Goal: Information Seeking & Learning: Learn about a topic

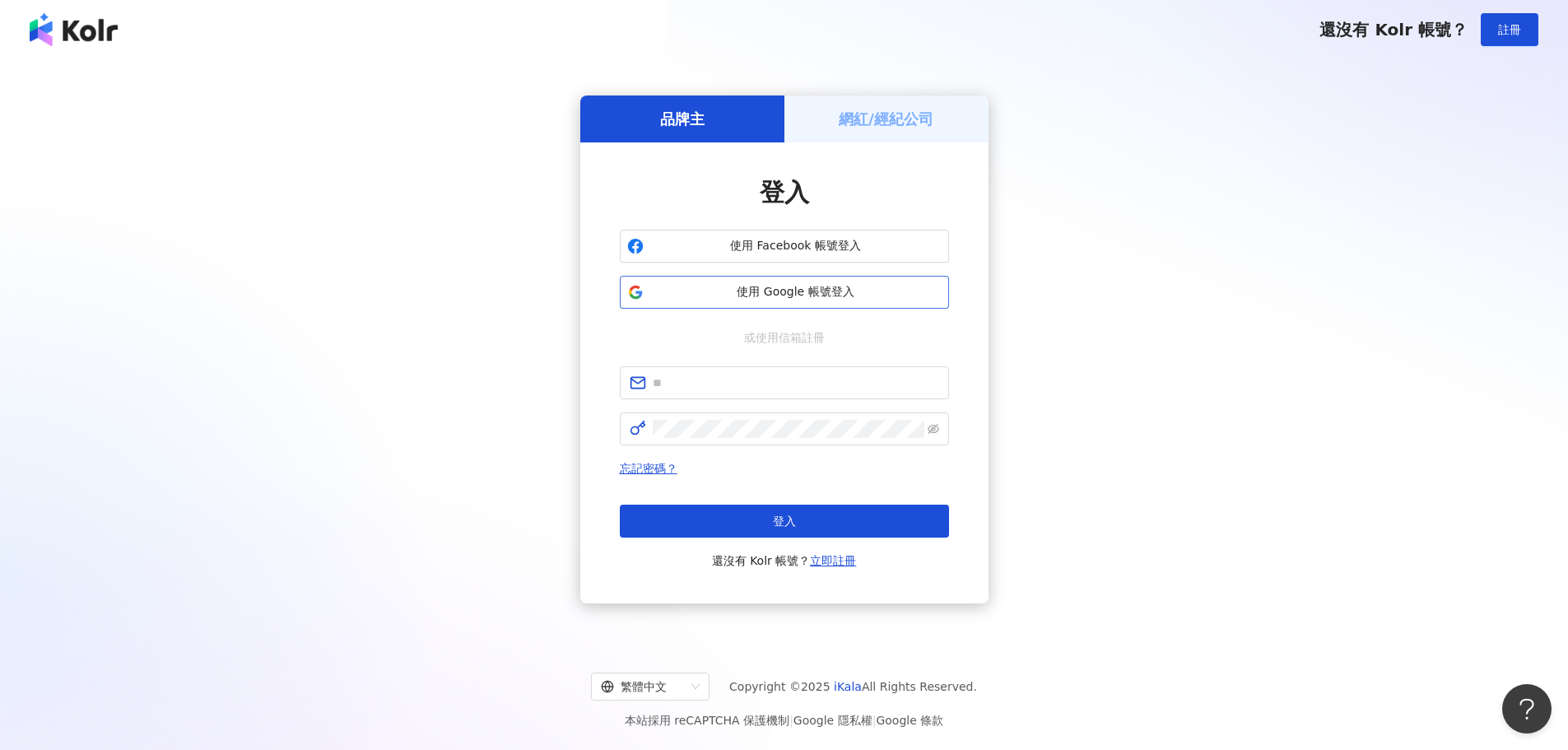
click at [852, 290] on span "使用 Google 帳號登入" at bounding box center [796, 292] width 292 height 17
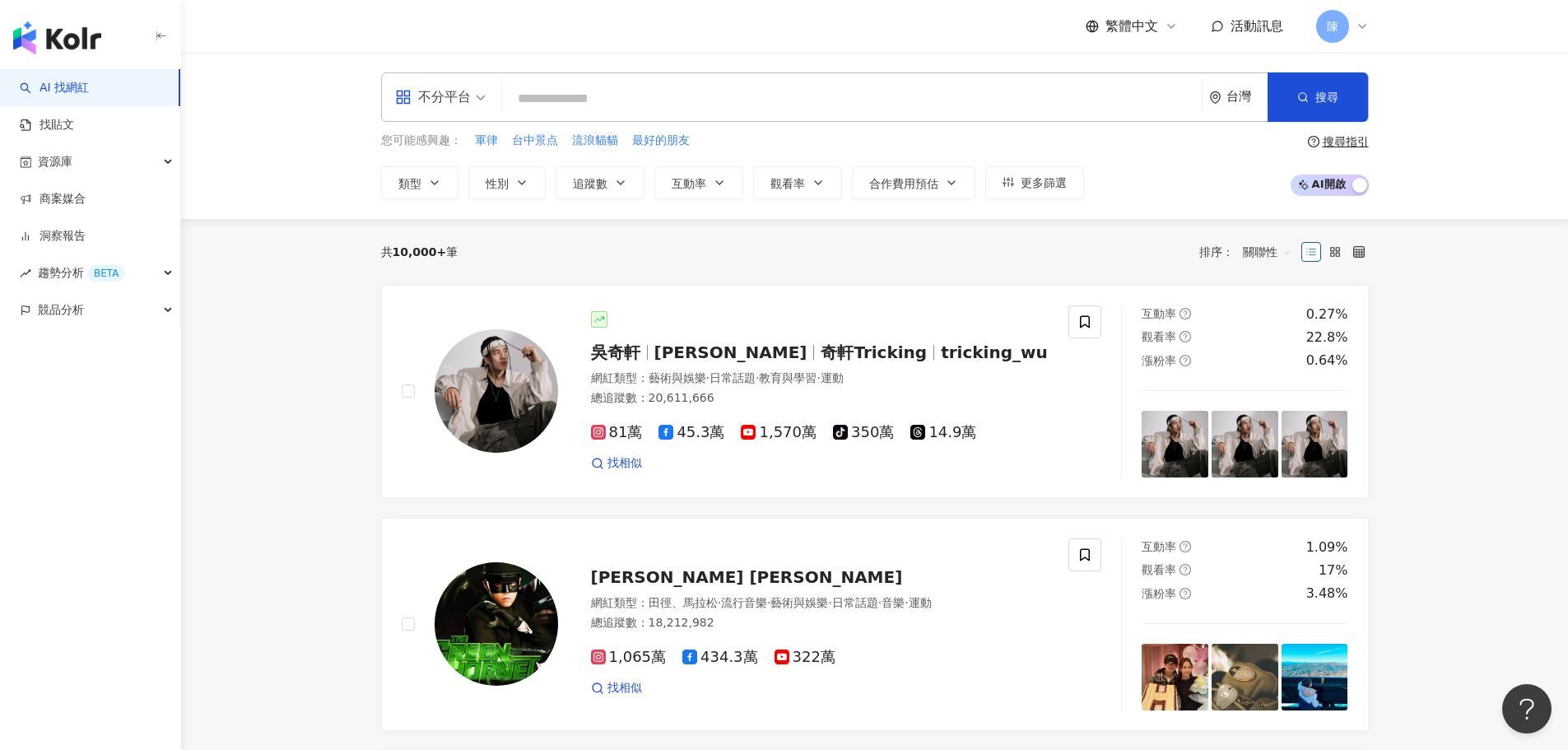
click at [569, 111] on input "search" at bounding box center [852, 99] width 687 height 32
paste input "**********"
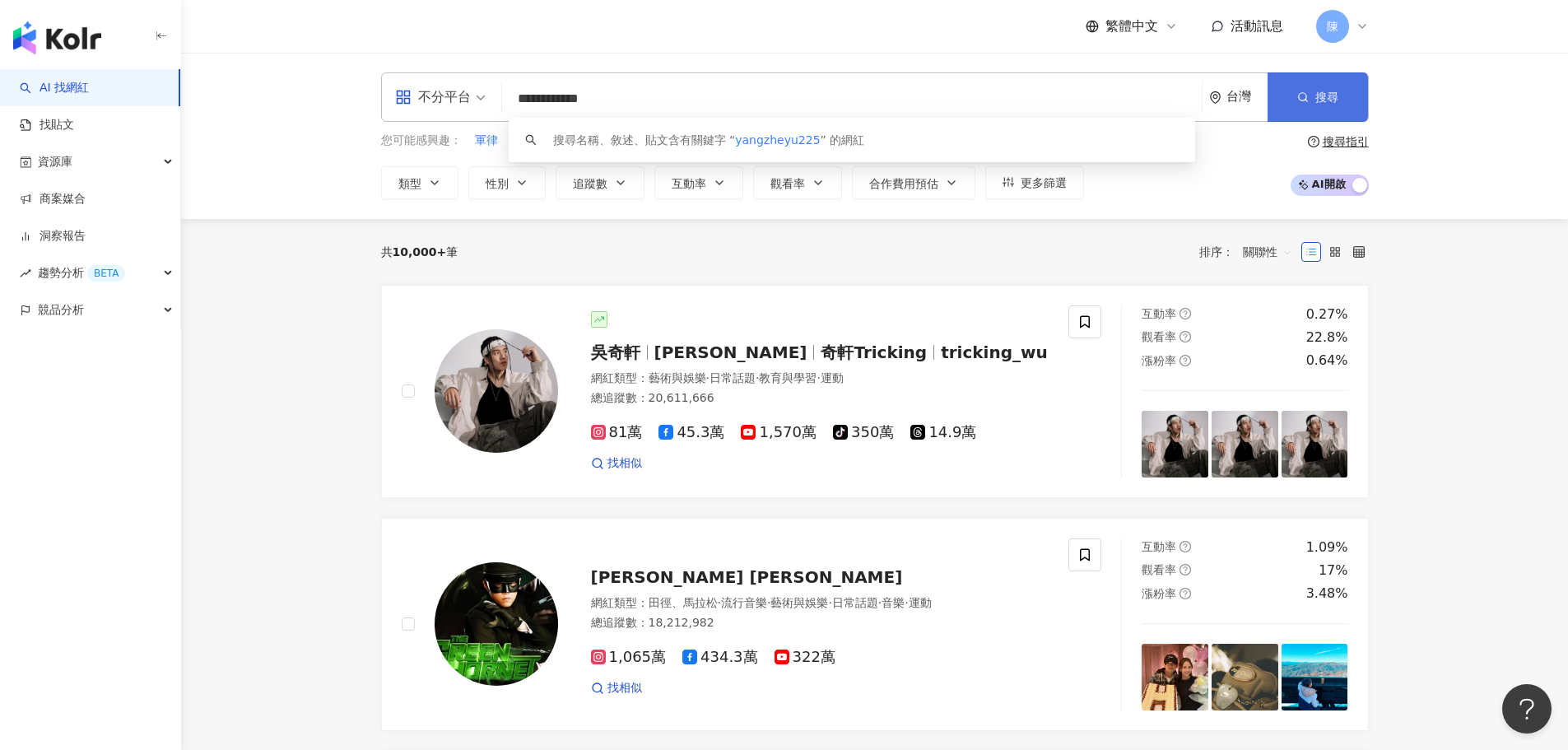
type input "**********"
click at [1345, 112] on button "搜尋" at bounding box center [1318, 97] width 101 height 49
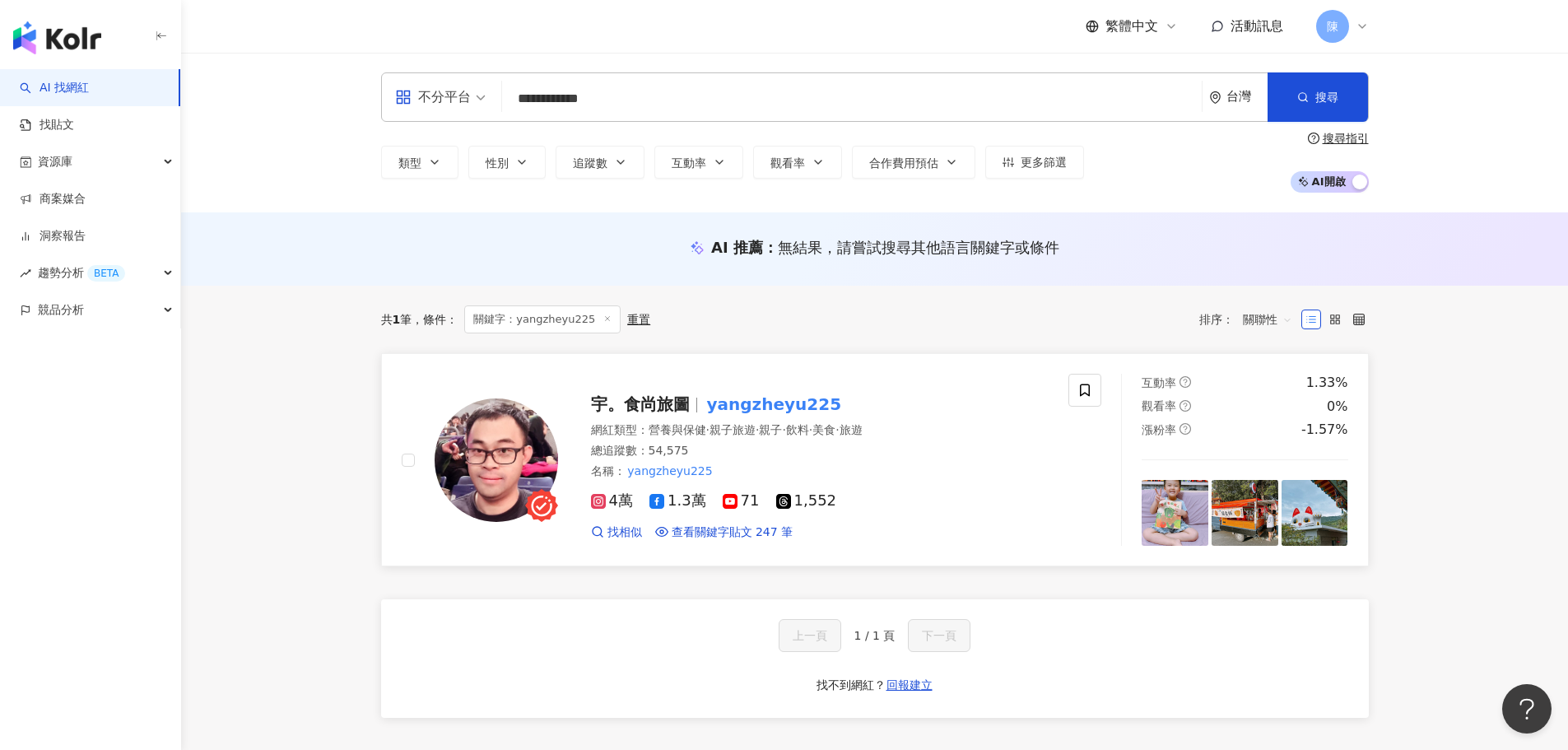
click at [758, 416] on mark "yangzheyu225" at bounding box center [775, 404] width 142 height 27
click at [312, 277] on div "AI 推薦 ： 無結果，請嘗試搜尋其他語言關鍵字或條件" at bounding box center [874, 248] width 1387 height 73
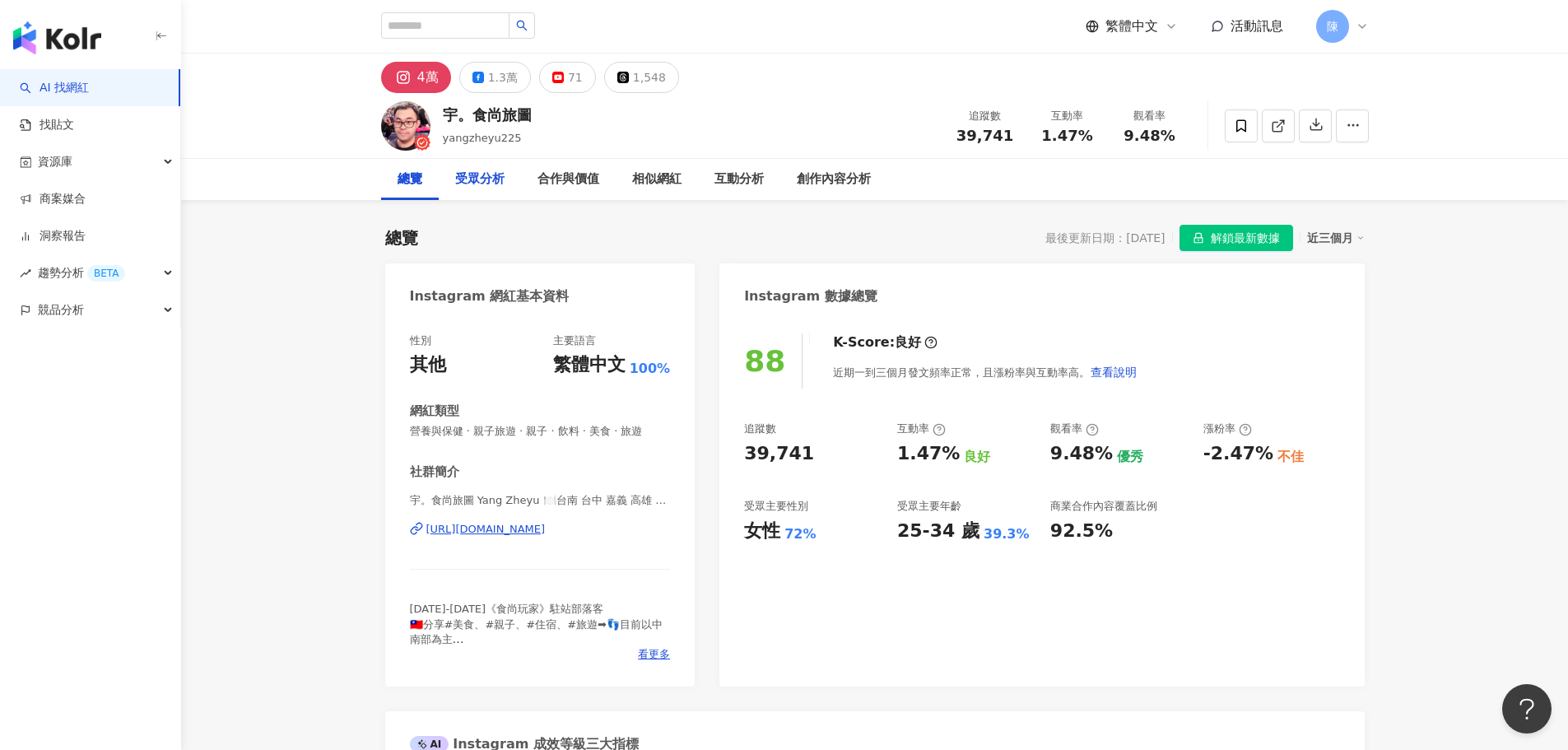
click at [487, 185] on div "受眾分析" at bounding box center [480, 179] width 49 height 20
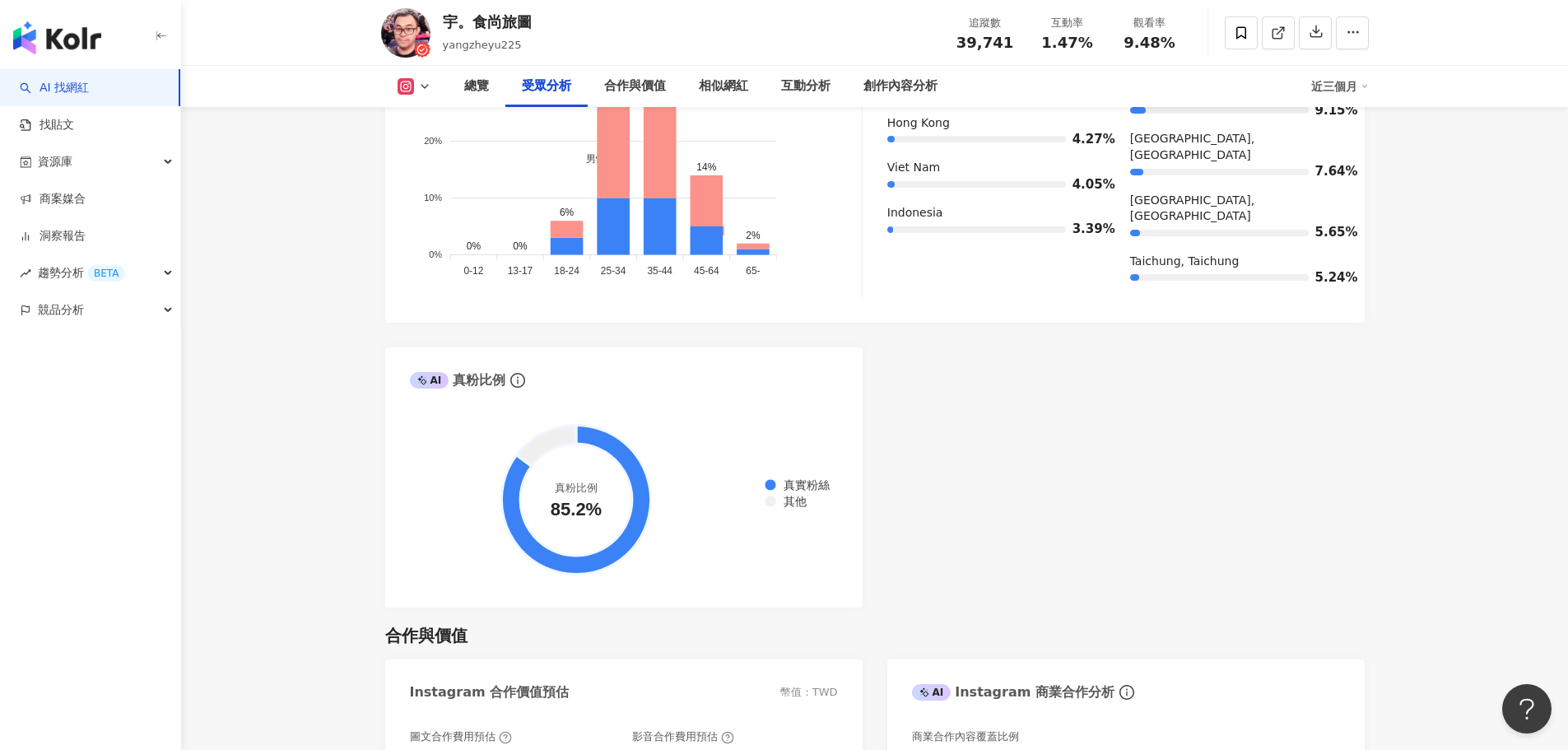
scroll to position [2068, 0]
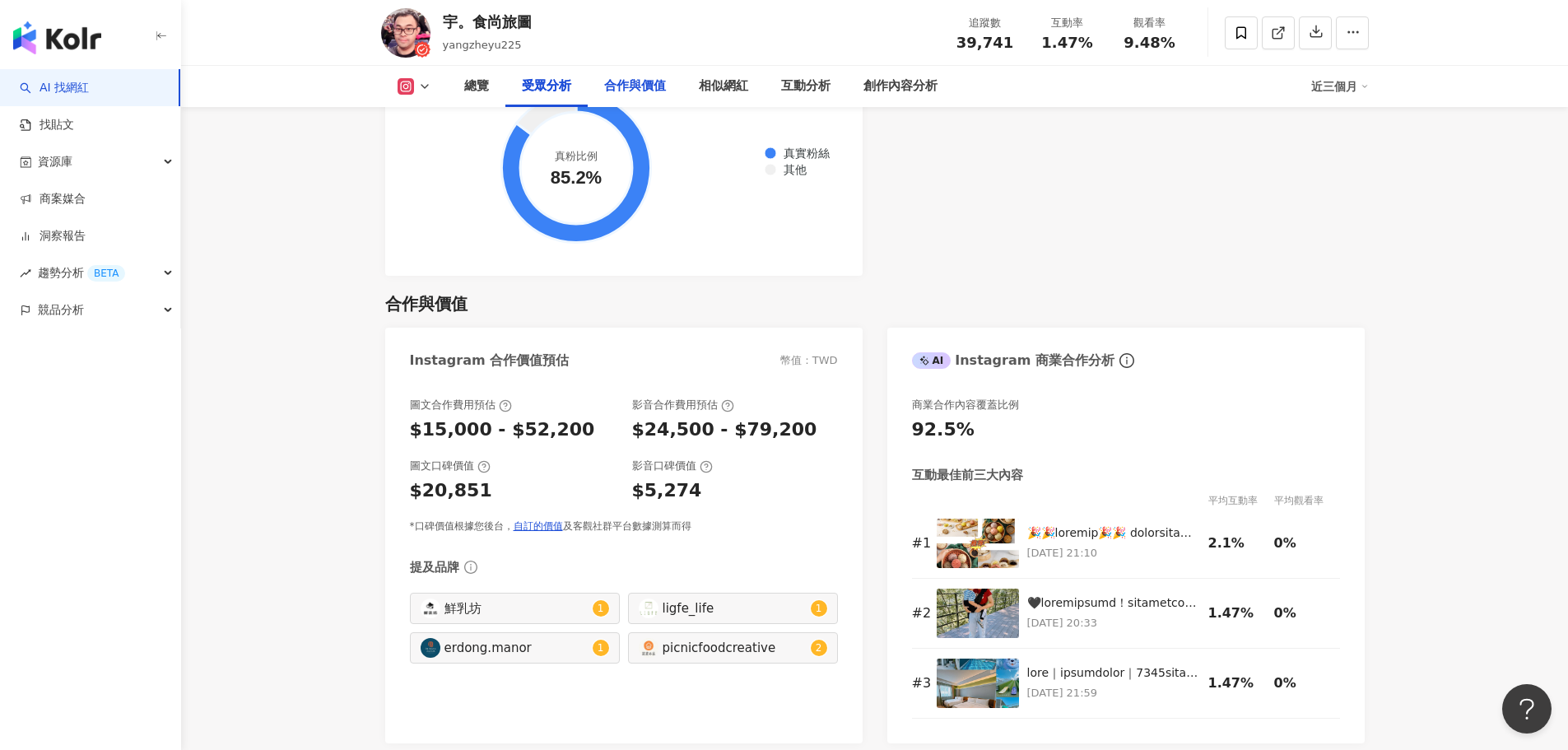
click at [620, 93] on div "合作與價值" at bounding box center [635, 87] width 62 height 20
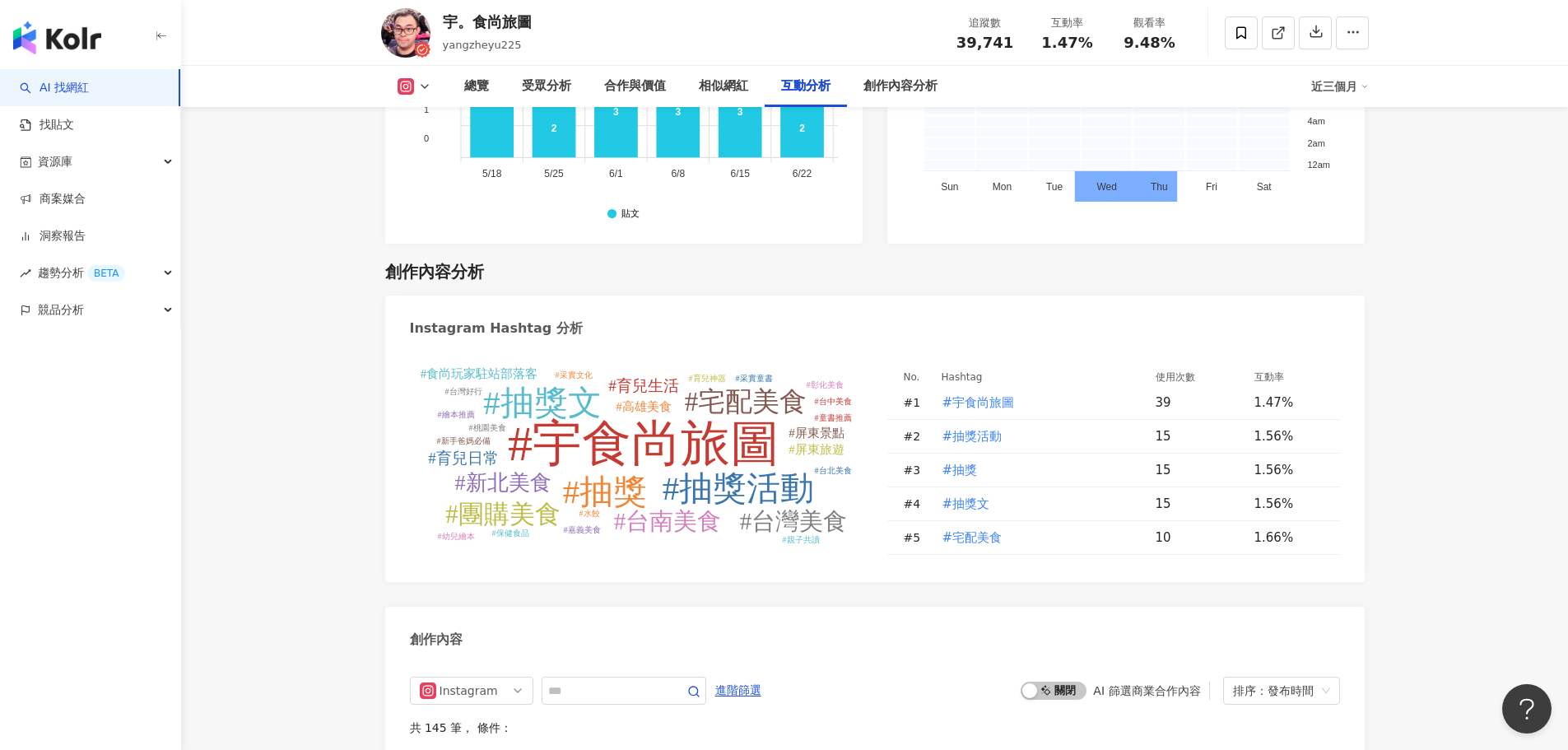
scroll to position [4702, 0]
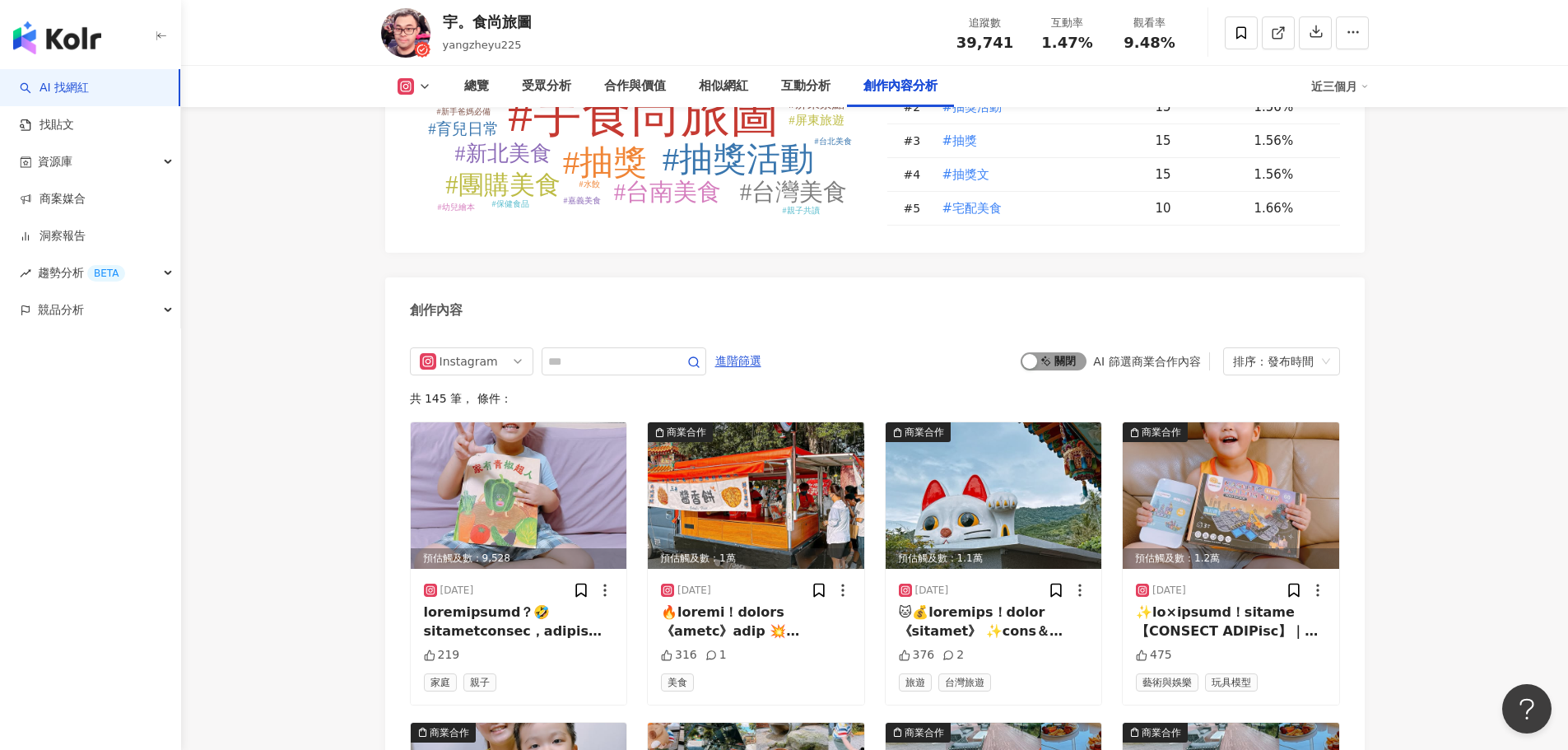
click at [1044, 370] on span "啟動 關閉" at bounding box center [1054, 361] width 66 height 18
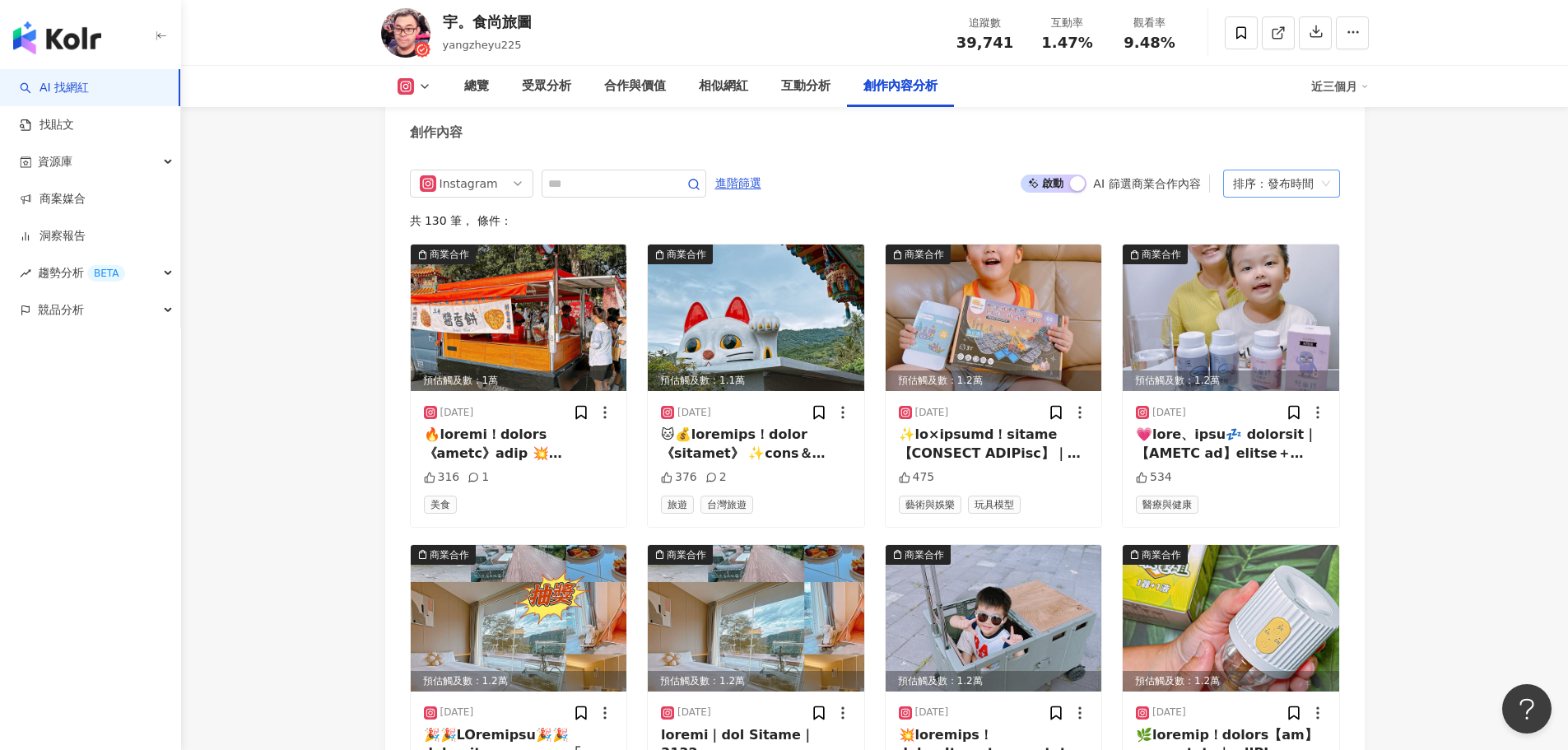
click at [1279, 197] on div "排序：發布時間" at bounding box center [1274, 183] width 83 height 27
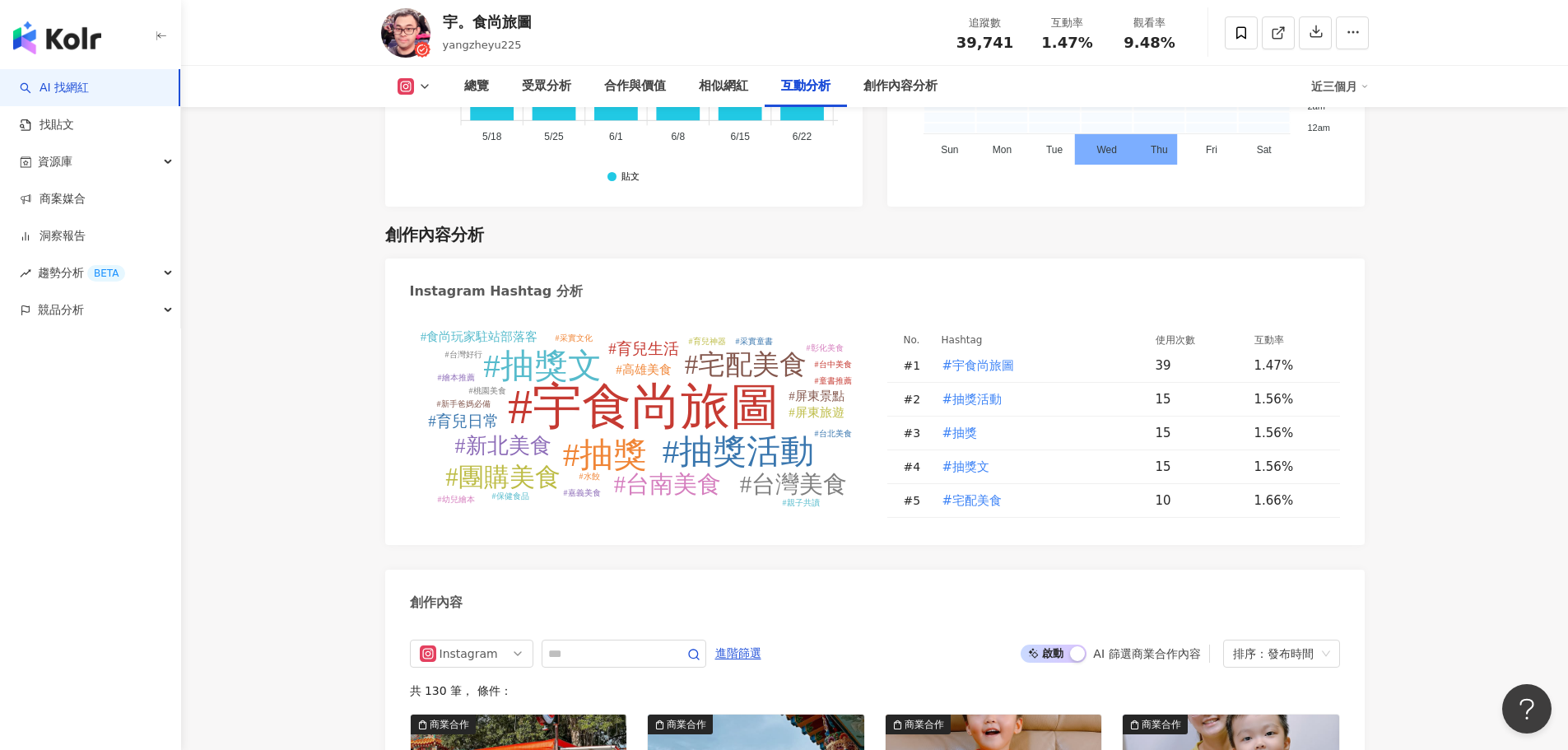
scroll to position [4857, 0]
